Goal: Register for event/course

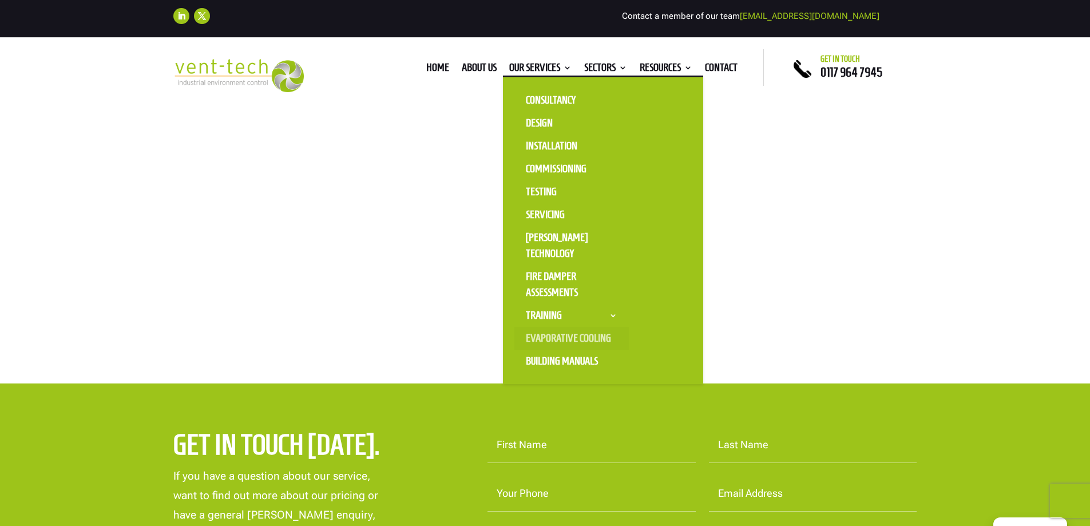
scroll to position [57, 0]
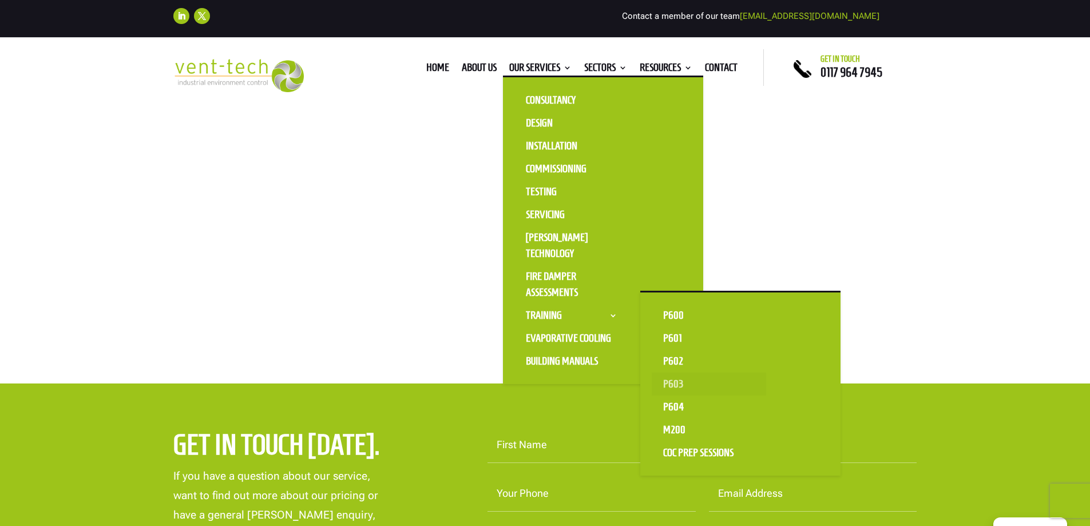
click at [677, 380] on link "P603" at bounding box center [709, 384] width 114 height 23
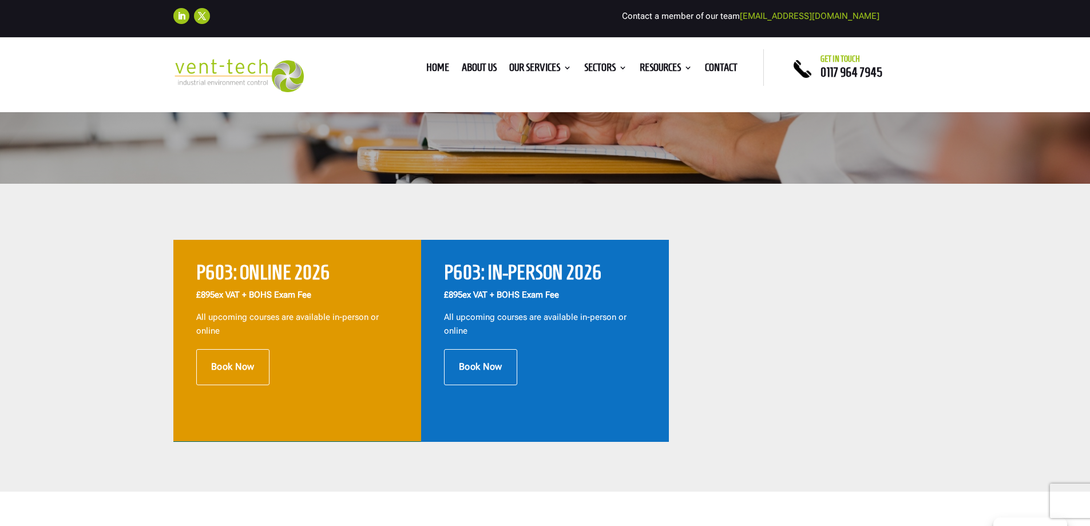
scroll to position [343, 0]
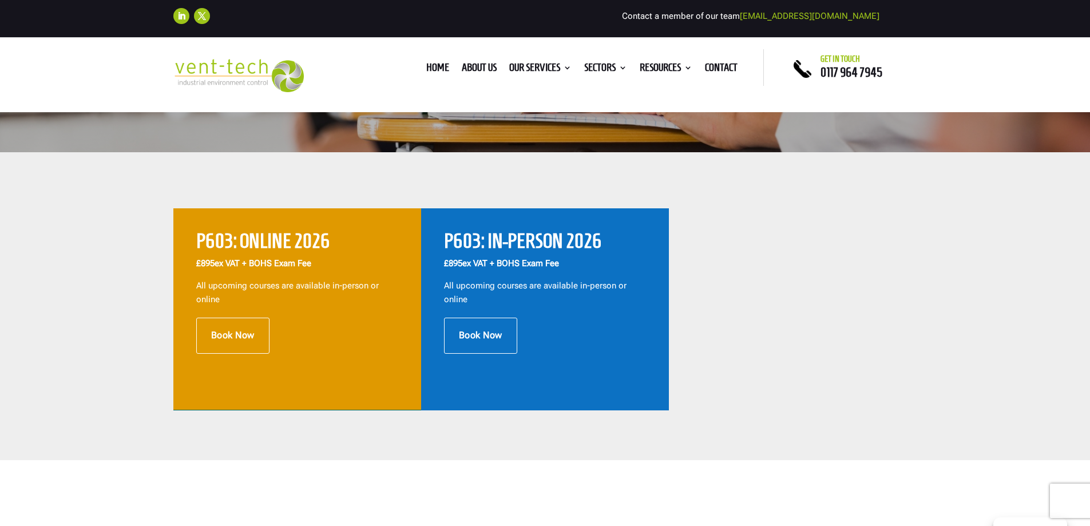
click at [317, 276] on p "£895 ex VAT + BOHS Exam Fee" at bounding box center [297, 268] width 202 height 22
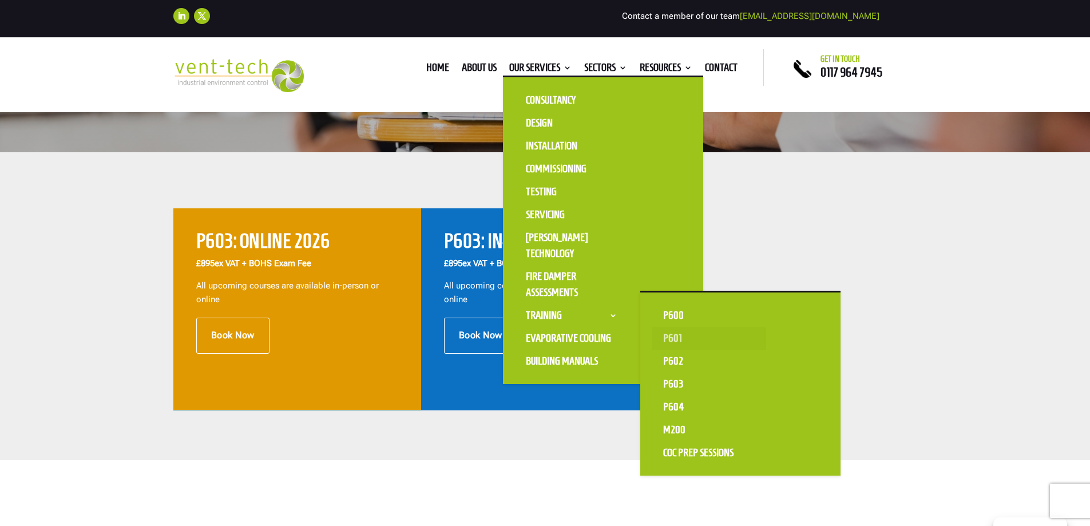
click at [679, 338] on link "P601" at bounding box center [709, 338] width 114 height 23
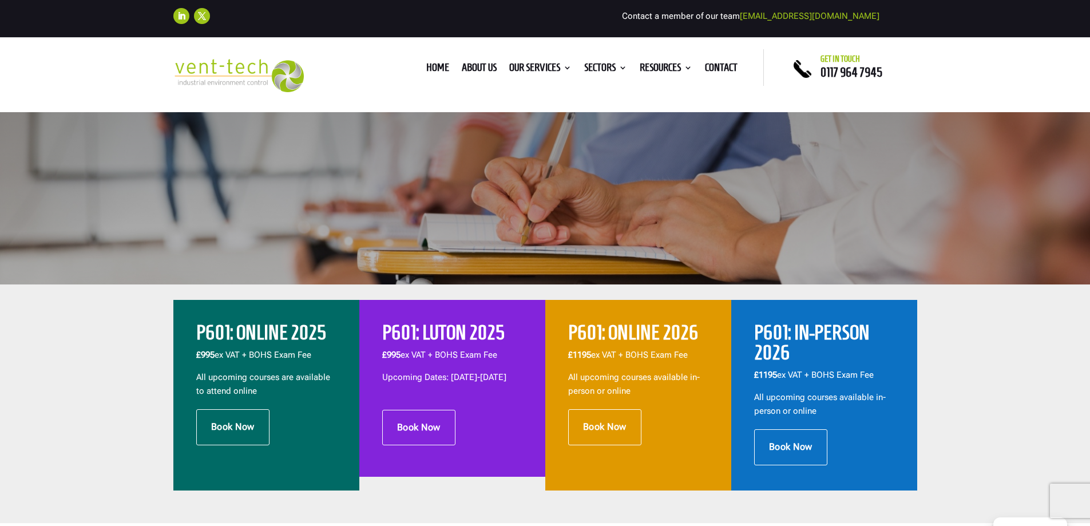
scroll to position [229, 0]
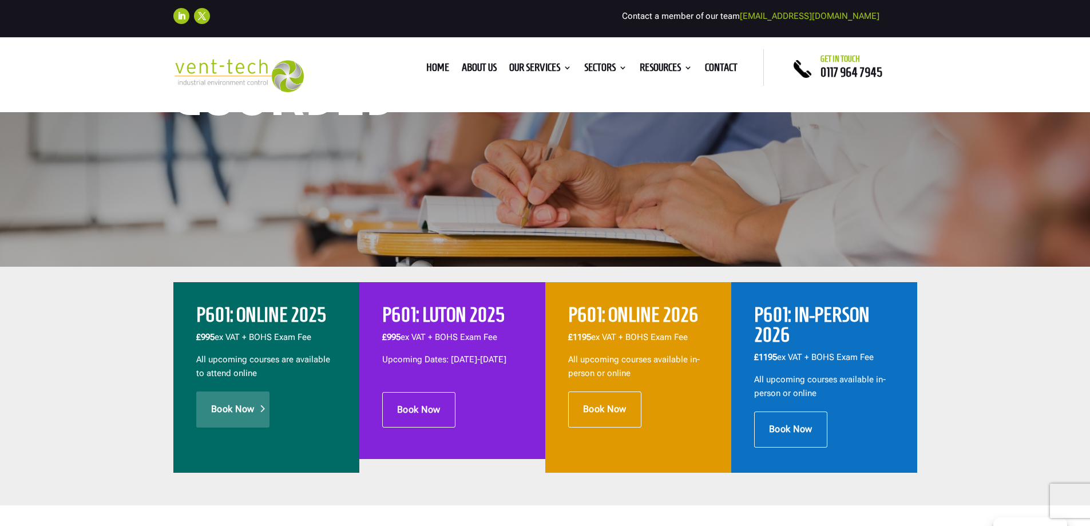
click at [252, 409] on link "Book Now" at bounding box center [232, 408] width 73 height 35
